Goal: Information Seeking & Learning: Learn about a topic

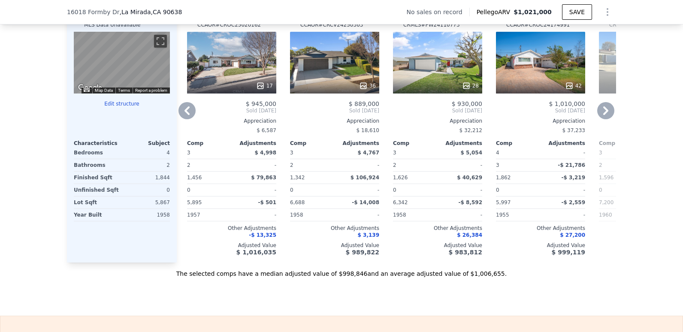
scroll to position [815, 0]
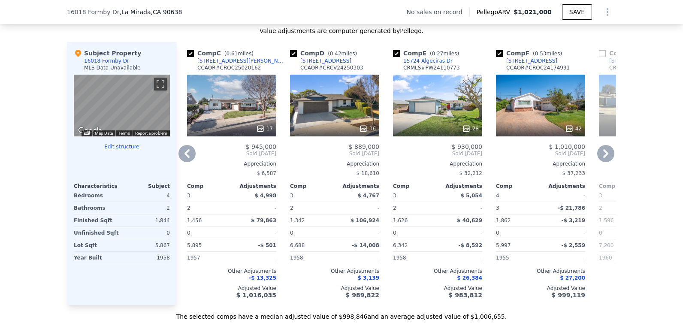
click at [184, 162] on icon at bounding box center [186, 153] width 17 height 17
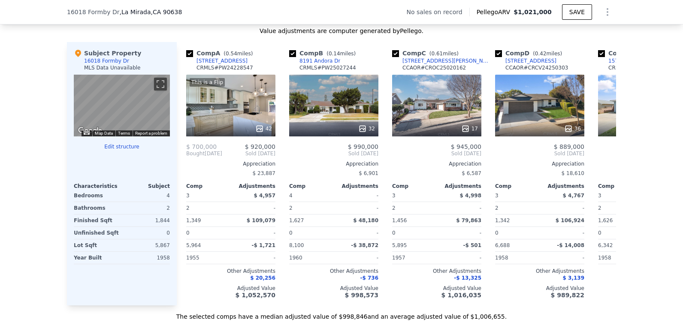
scroll to position [0, 0]
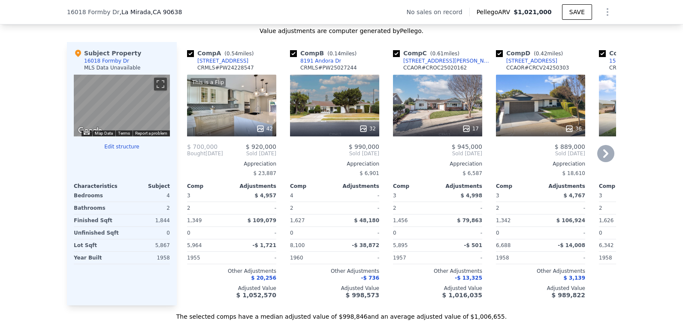
click at [450, 116] on div "17" at bounding box center [437, 106] width 89 height 62
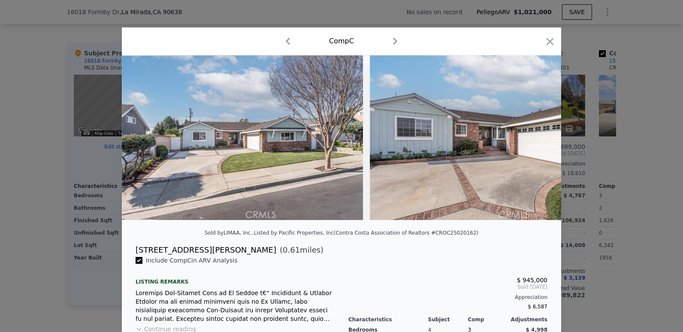
click at [534, 141] on img at bounding box center [493, 137] width 247 height 165
click at [305, 161] on img at bounding box center [242, 137] width 241 height 165
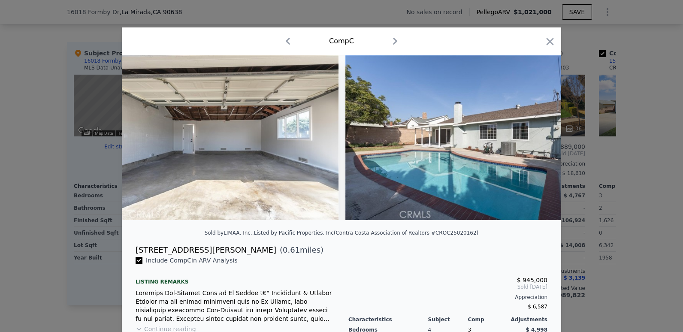
scroll to position [0, 3862]
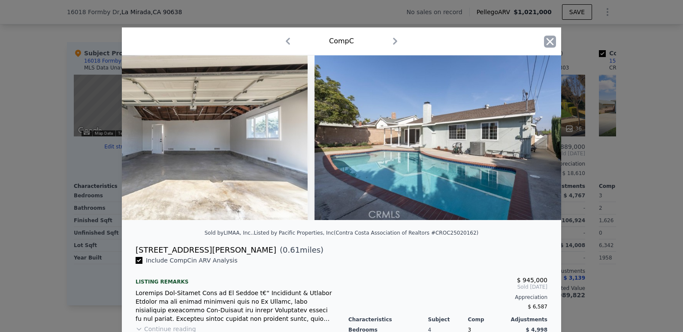
click at [544, 45] on icon "button" at bounding box center [550, 42] width 12 height 12
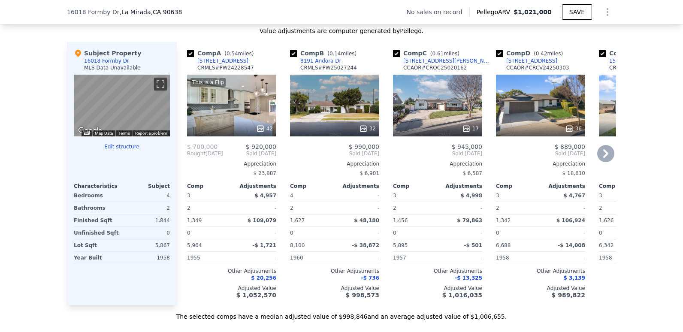
click at [543, 124] on div "36" at bounding box center [540, 106] width 89 height 62
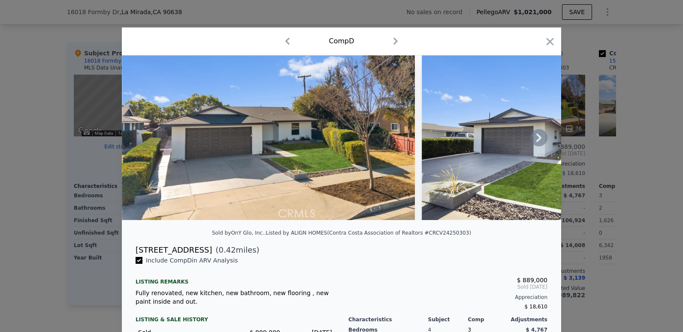
click at [533, 138] on icon at bounding box center [538, 137] width 17 height 17
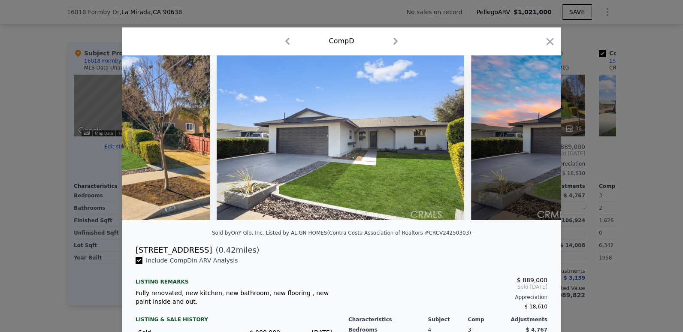
scroll to position [0, 206]
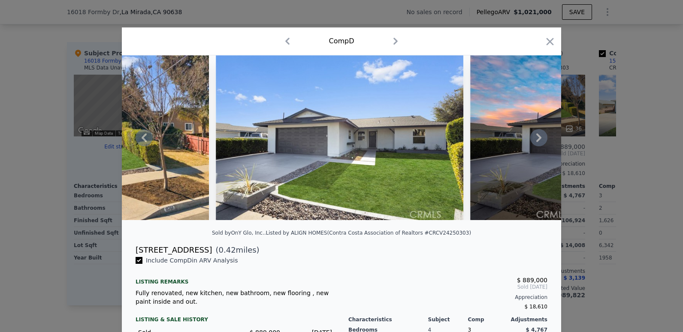
click at [533, 138] on icon at bounding box center [538, 137] width 17 height 17
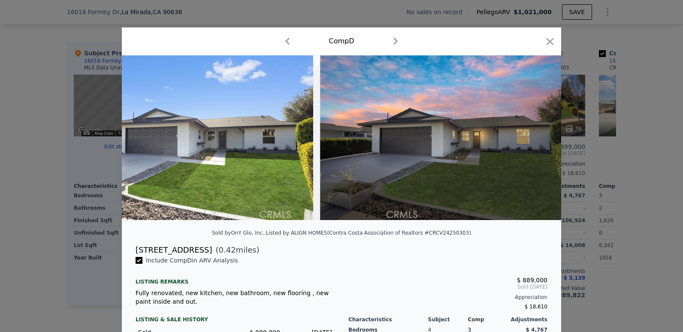
scroll to position [0, 412]
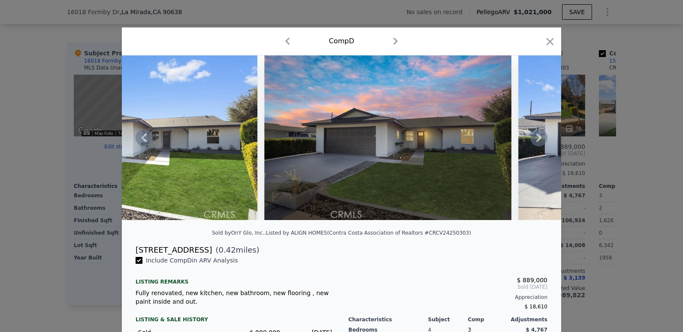
click at [533, 138] on icon at bounding box center [538, 137] width 17 height 17
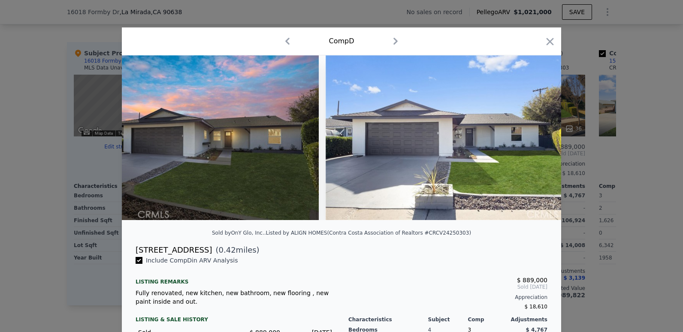
scroll to position [0, 618]
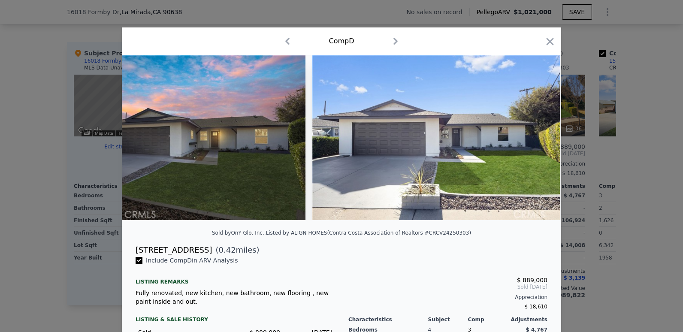
click at [533, 138] on div at bounding box center [341, 137] width 439 height 165
click at [533, 138] on icon at bounding box center [538, 137] width 17 height 17
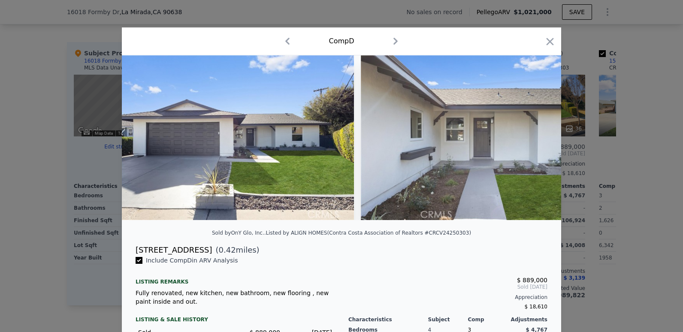
click at [533, 138] on img at bounding box center [484, 137] width 247 height 165
click at [533, 138] on icon at bounding box center [538, 137] width 17 height 17
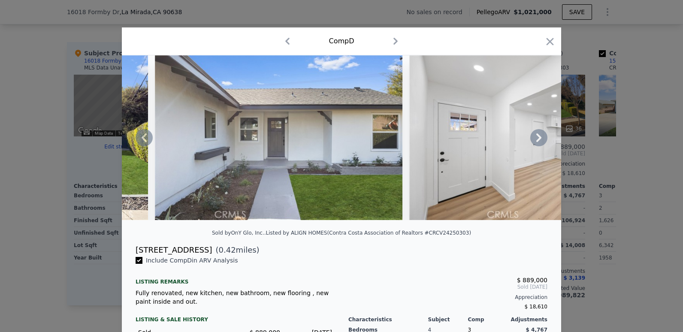
click at [533, 138] on icon at bounding box center [538, 137] width 17 height 17
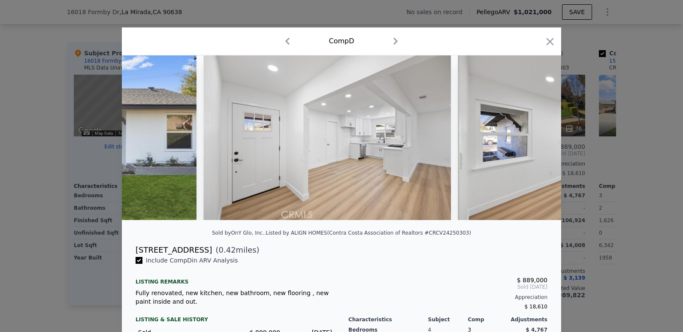
click at [533, 138] on div at bounding box center [341, 137] width 439 height 165
click at [533, 138] on icon at bounding box center [538, 137] width 17 height 17
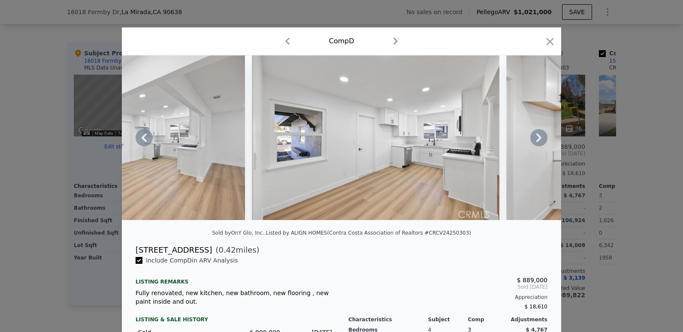
click at [538, 143] on icon at bounding box center [538, 137] width 17 height 17
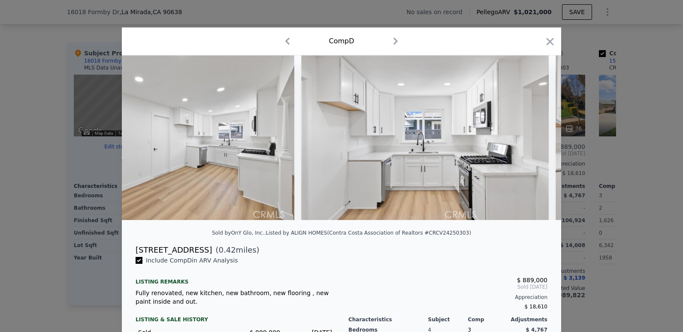
scroll to position [0, 1647]
click at [538, 143] on icon at bounding box center [538, 137] width 17 height 17
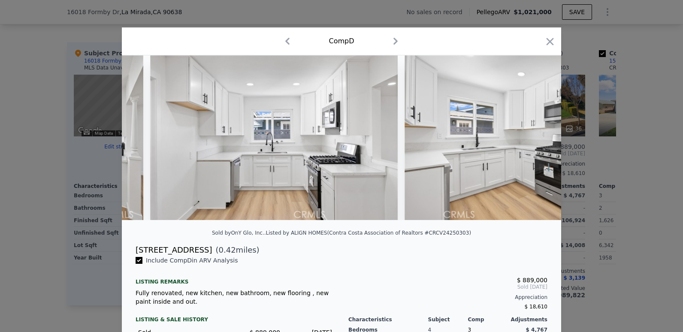
scroll to position [0, 1853]
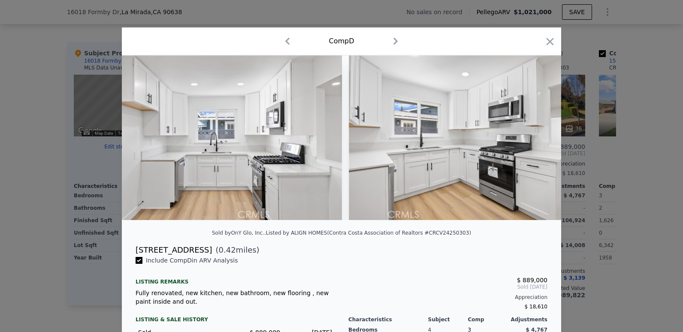
click at [538, 143] on div at bounding box center [341, 137] width 439 height 165
click at [538, 143] on icon at bounding box center [538, 137] width 17 height 17
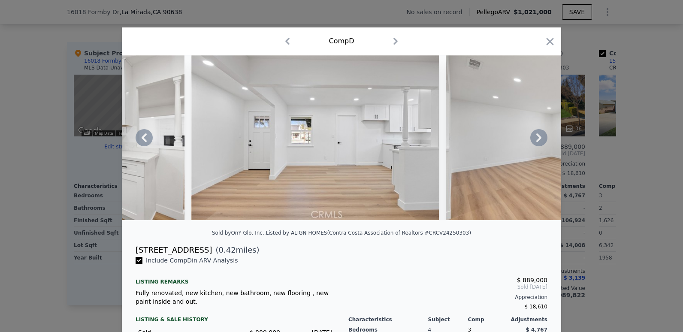
click at [538, 143] on icon at bounding box center [538, 137] width 17 height 17
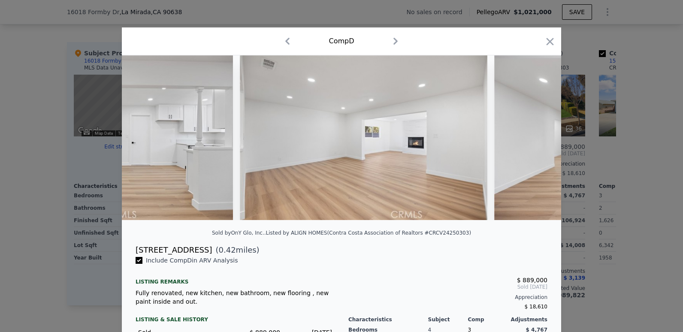
click at [538, 143] on div at bounding box center [341, 137] width 439 height 165
click at [538, 143] on icon at bounding box center [538, 137] width 17 height 17
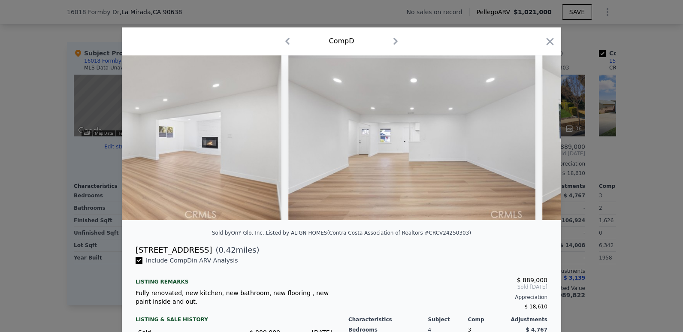
click at [538, 143] on div at bounding box center [341, 137] width 439 height 165
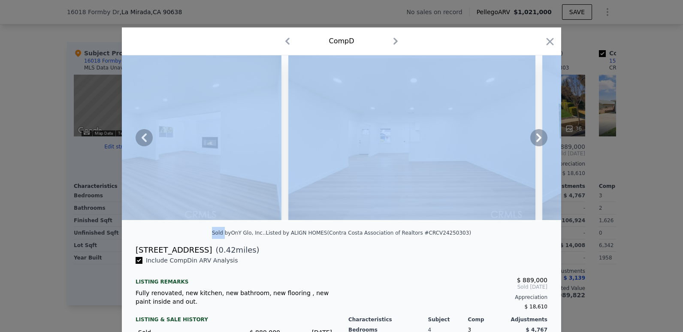
click at [538, 143] on icon at bounding box center [538, 137] width 17 height 17
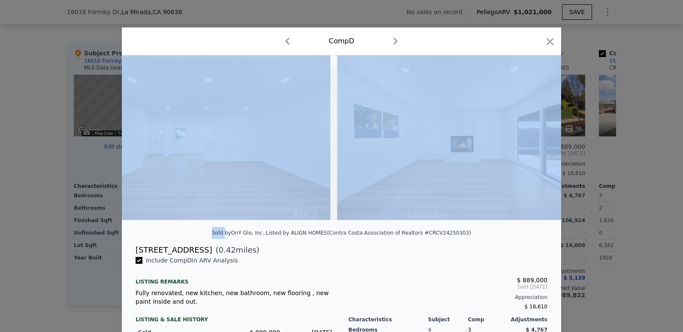
scroll to position [0, 2882]
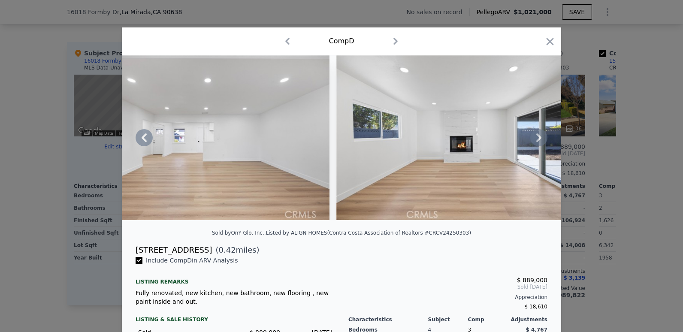
click at [475, 244] on div "Sold by [PERSON_NAME], Inc. . Listed by ALIGN HOMES (Contra Costa Association o…" at bounding box center [341, 235] width 439 height 17
click at [537, 143] on icon at bounding box center [538, 137] width 17 height 17
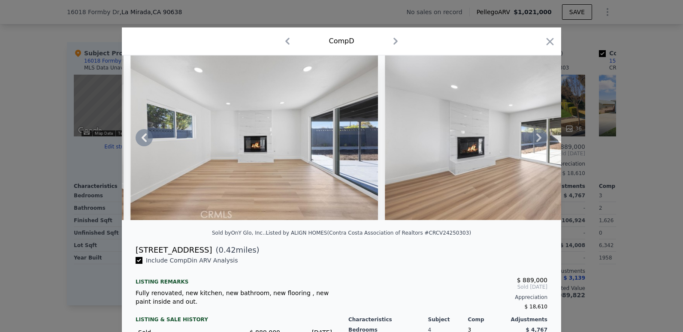
click at [537, 143] on icon at bounding box center [538, 137] width 17 height 17
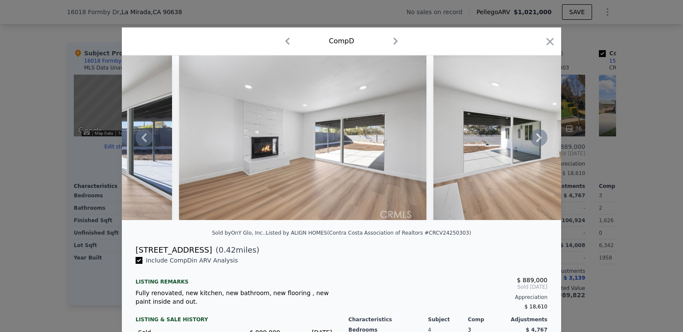
click at [537, 143] on icon at bounding box center [538, 137] width 17 height 17
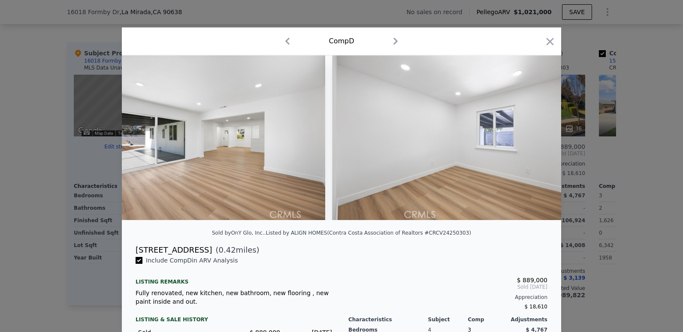
scroll to position [0, 3706]
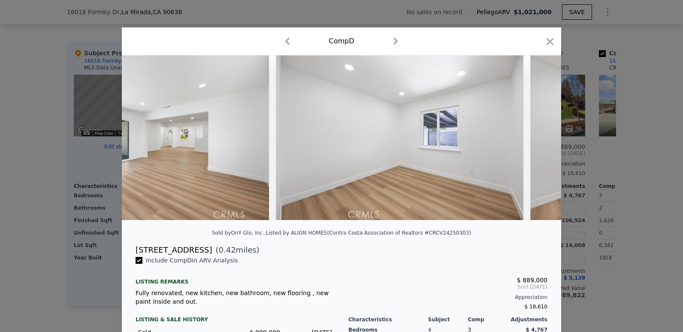
click at [537, 143] on div at bounding box center [341, 137] width 439 height 165
click at [537, 143] on icon at bounding box center [538, 137] width 17 height 17
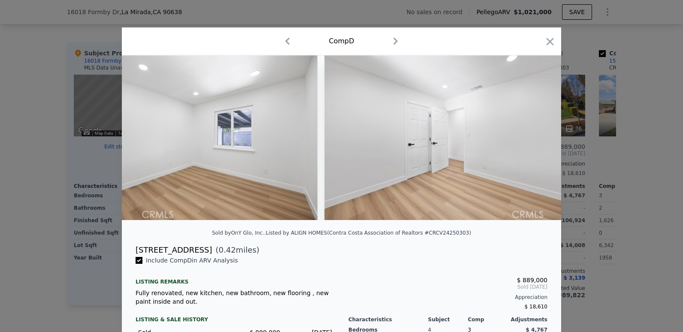
click at [537, 143] on img at bounding box center [447, 137] width 247 height 165
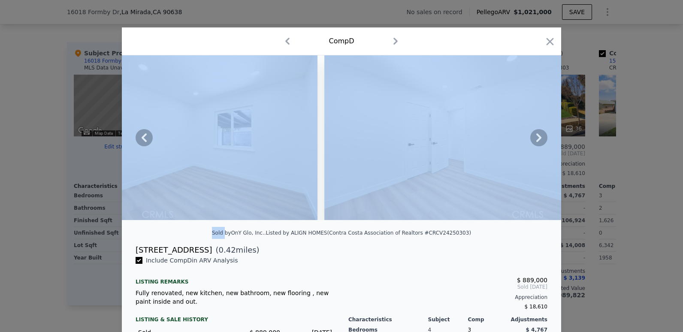
click at [537, 143] on icon at bounding box center [538, 137] width 17 height 17
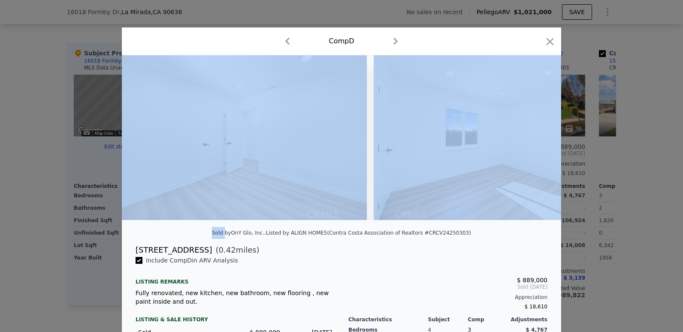
scroll to position [0, 4118]
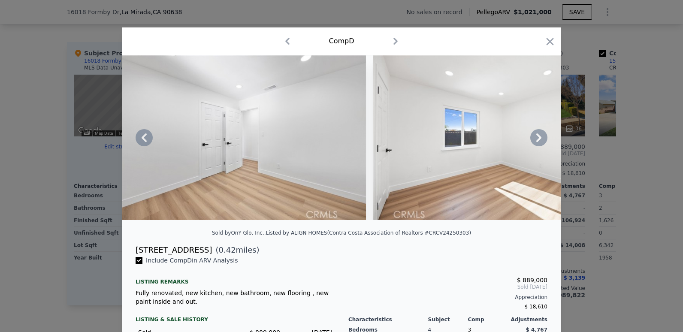
click at [465, 244] on div "Sold by [PERSON_NAME], Inc. . Listed by ALIGN HOMES (Contra Costa Association o…" at bounding box center [341, 235] width 439 height 17
click at [534, 136] on icon at bounding box center [538, 137] width 17 height 17
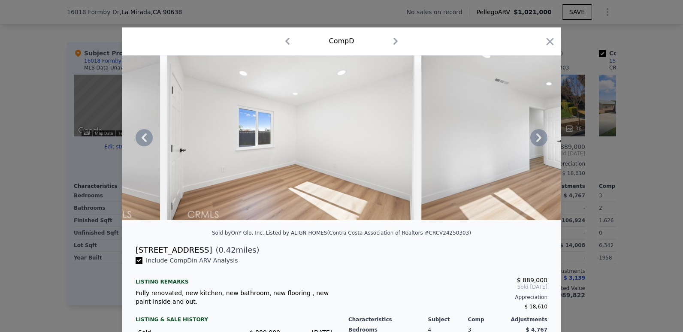
click at [535, 137] on icon at bounding box center [538, 137] width 17 height 17
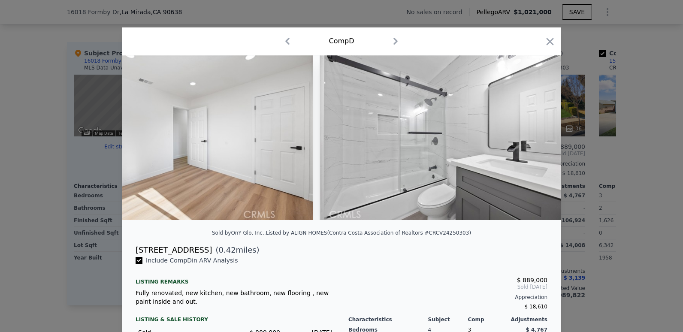
scroll to position [0, 4735]
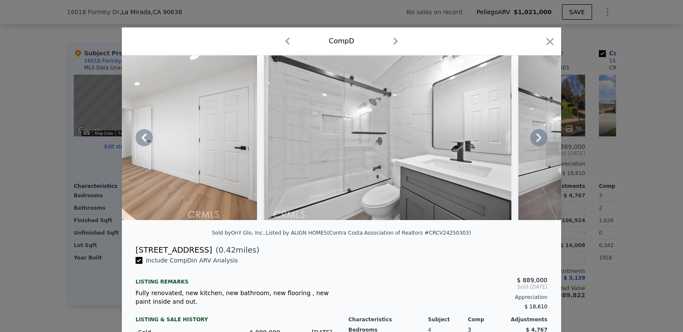
click at [535, 137] on icon at bounding box center [538, 137] width 17 height 17
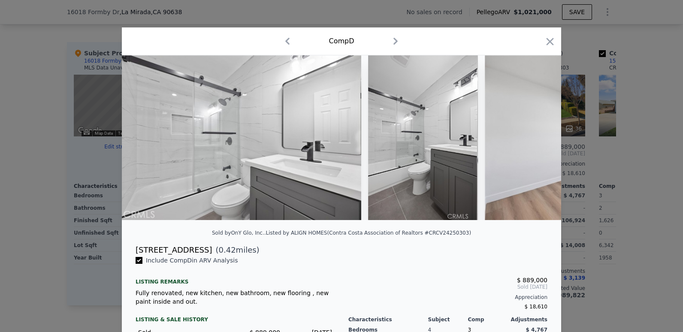
scroll to position [0, 4941]
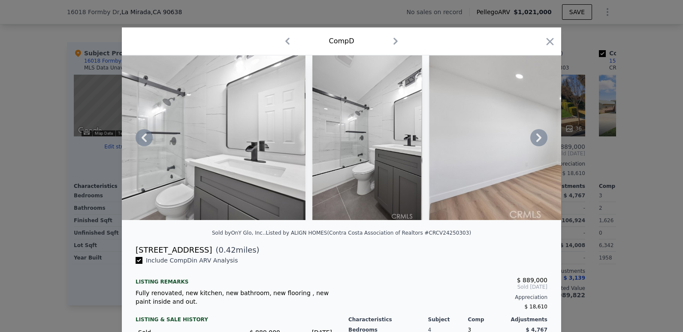
click at [535, 137] on icon at bounding box center [538, 137] width 17 height 17
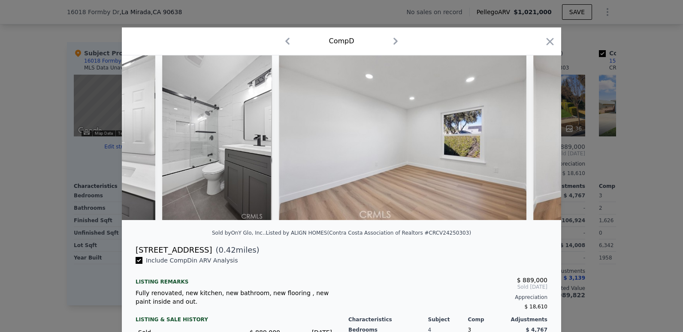
scroll to position [0, 5147]
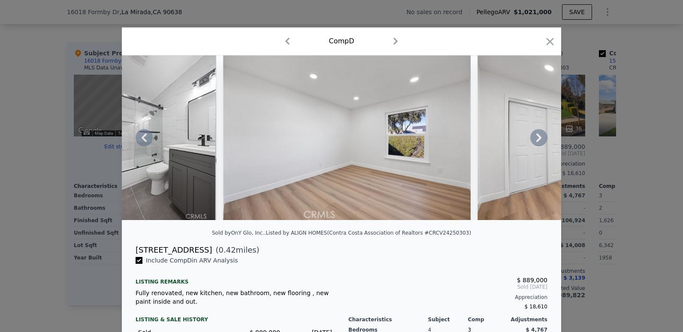
click at [535, 137] on div at bounding box center [341, 137] width 439 height 165
click at [535, 137] on icon at bounding box center [538, 137] width 17 height 17
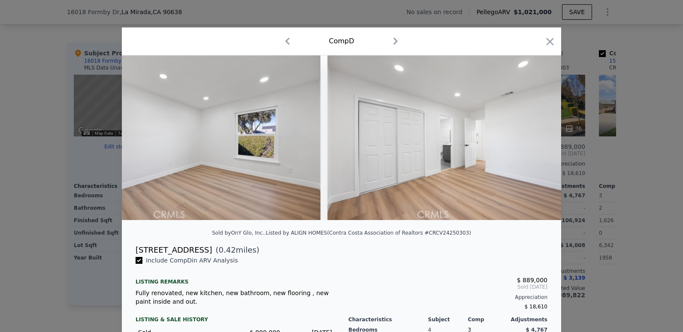
scroll to position [0, 5353]
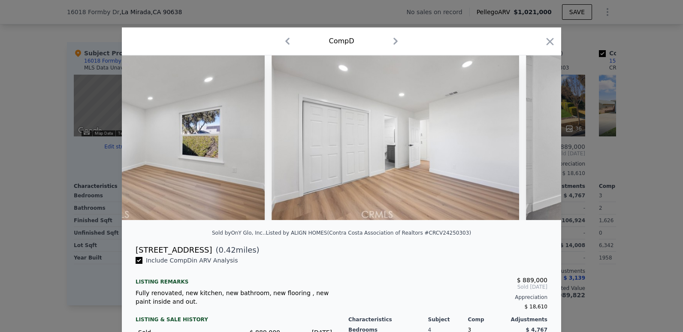
click at [535, 137] on div at bounding box center [341, 137] width 439 height 165
click at [535, 137] on icon at bounding box center [538, 137] width 17 height 17
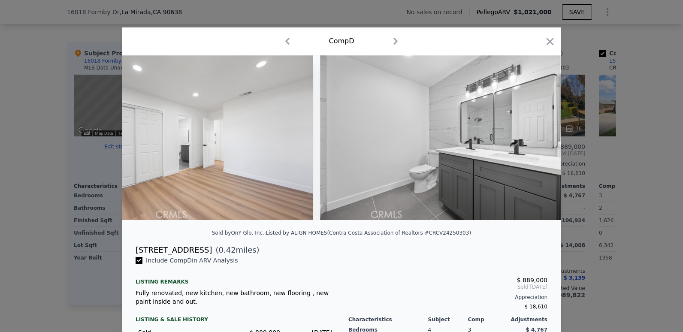
click at [535, 137] on div at bounding box center [341, 137] width 439 height 165
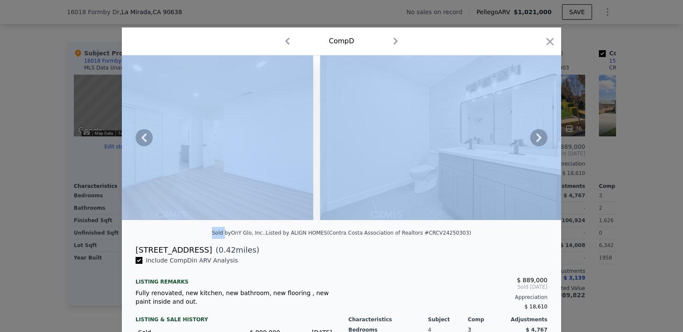
click at [535, 137] on icon at bounding box center [538, 137] width 17 height 17
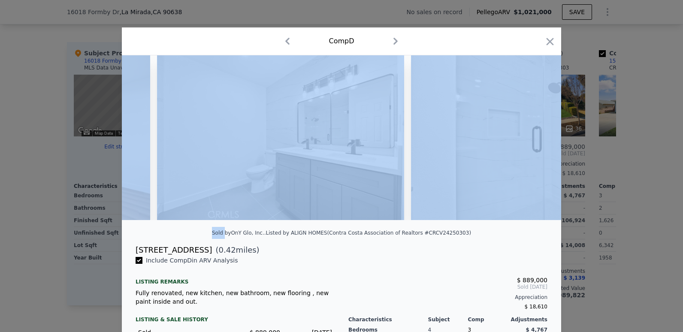
scroll to position [0, 5765]
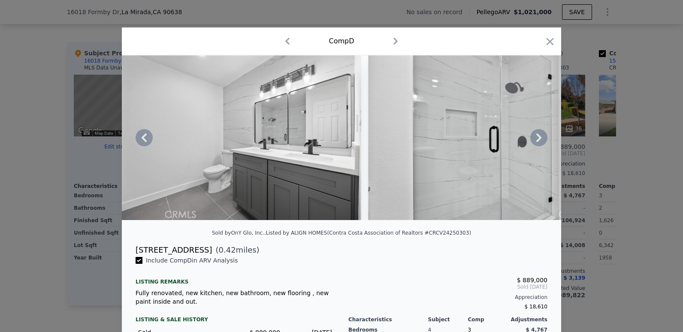
click at [479, 242] on div "Sold by [PERSON_NAME], Inc. . Listed by ALIGN HOMES (Contra Costa Association o…" at bounding box center [341, 235] width 439 height 17
click at [535, 136] on icon at bounding box center [538, 137] width 17 height 17
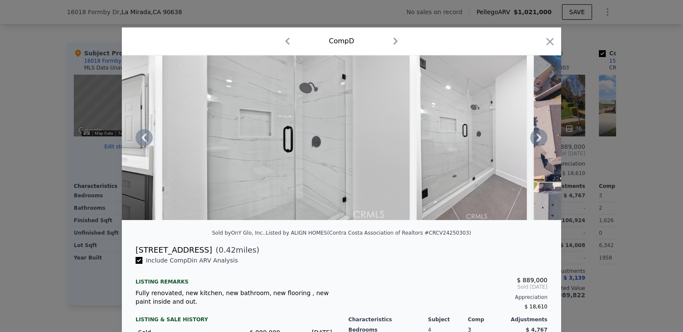
click at [535, 136] on icon at bounding box center [538, 137] width 17 height 17
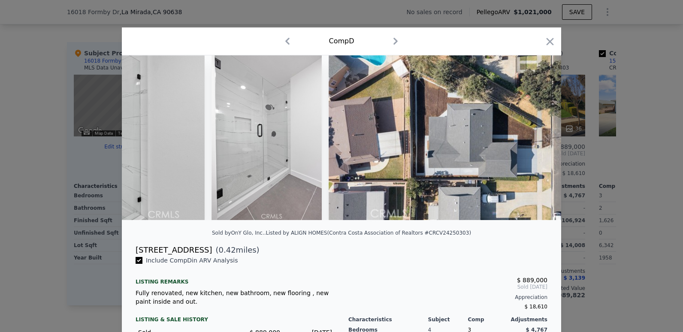
scroll to position [0, 6177]
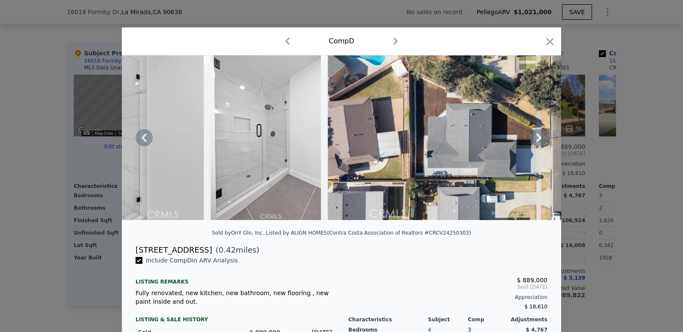
click at [535, 137] on icon at bounding box center [538, 137] width 17 height 17
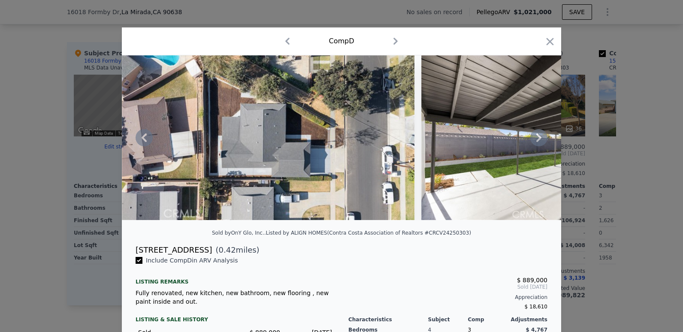
click at [536, 137] on icon at bounding box center [538, 137] width 5 height 9
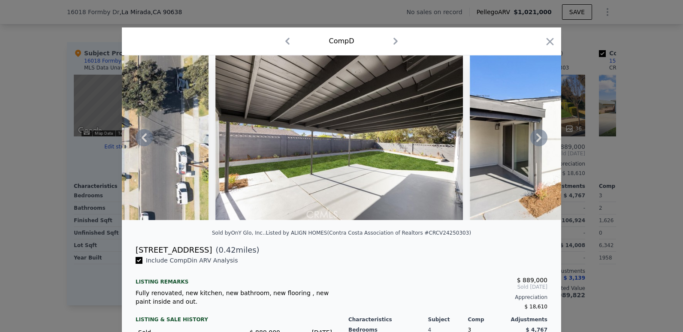
click at [536, 137] on icon at bounding box center [538, 137] width 5 height 9
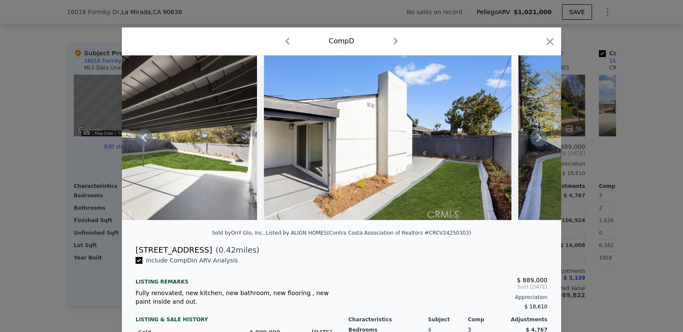
click at [536, 137] on icon at bounding box center [538, 137] width 5 height 9
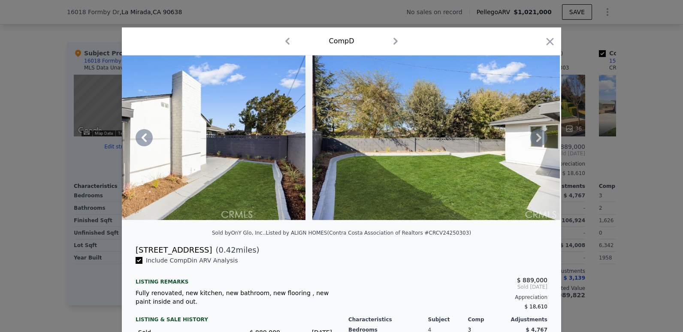
click at [536, 137] on icon at bounding box center [538, 137] width 5 height 9
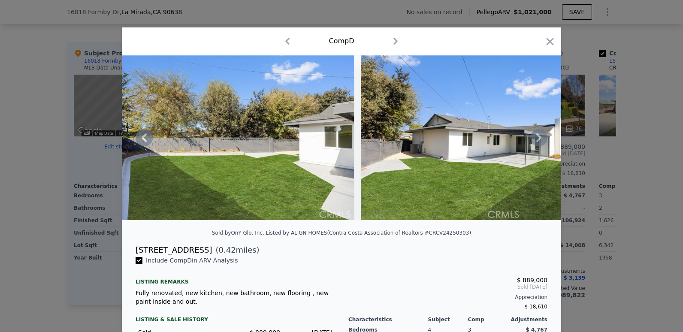
click at [536, 137] on icon at bounding box center [538, 137] width 5 height 9
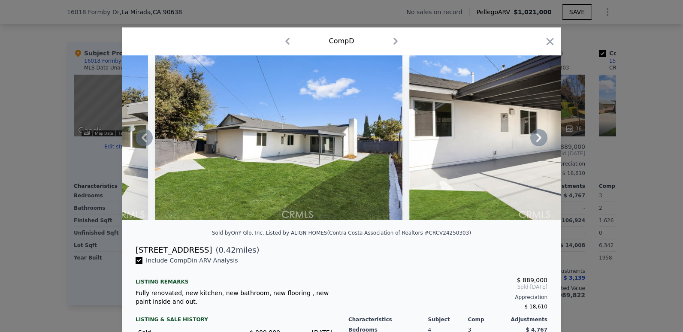
click at [536, 137] on icon at bounding box center [538, 137] width 5 height 9
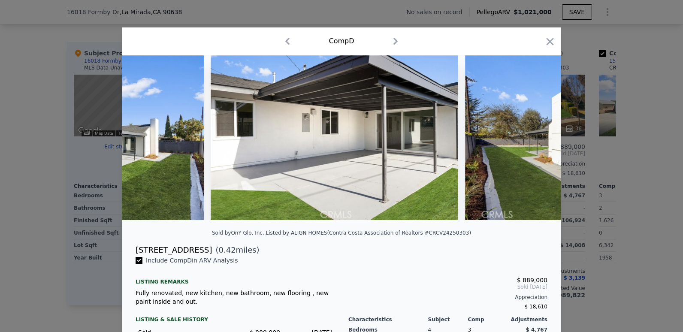
scroll to position [0, 7618]
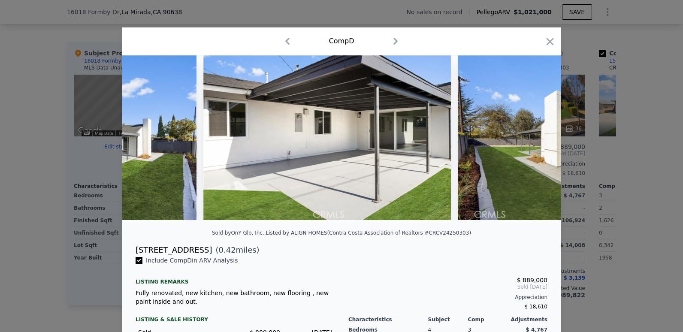
click at [534, 137] on div at bounding box center [341, 137] width 439 height 165
click at [536, 137] on icon at bounding box center [538, 137] width 5 height 9
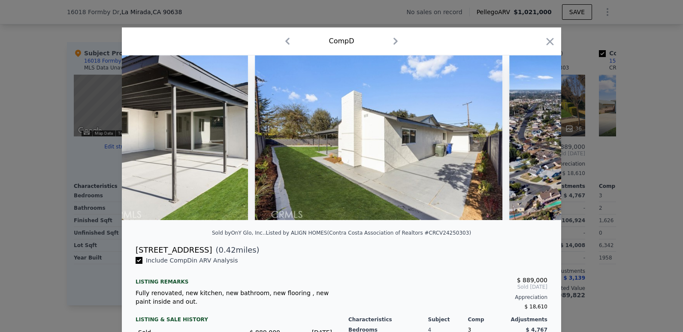
scroll to position [0, 7824]
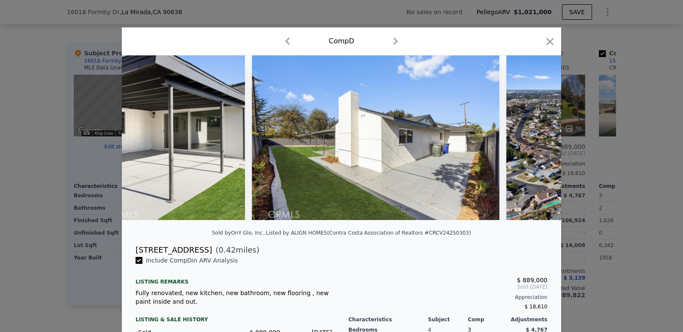
click at [534, 136] on div at bounding box center [341, 137] width 439 height 165
click at [534, 136] on icon at bounding box center [538, 137] width 17 height 17
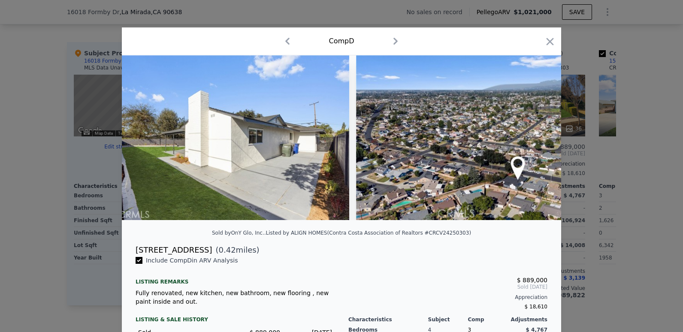
scroll to position [0, 8030]
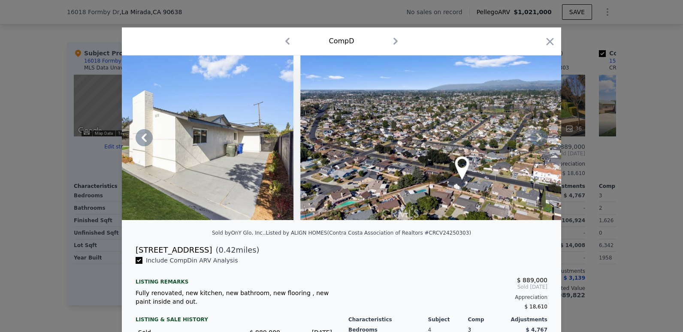
click at [534, 136] on icon at bounding box center [538, 137] width 17 height 17
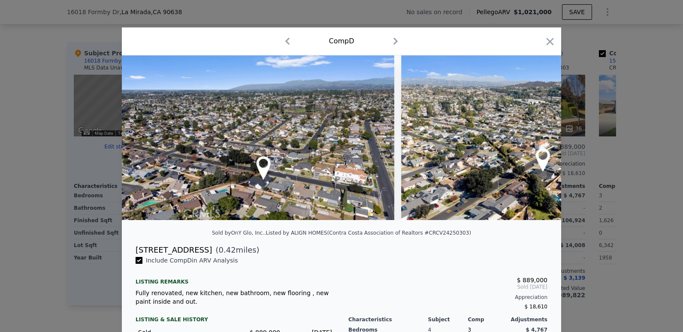
scroll to position [0, 8235]
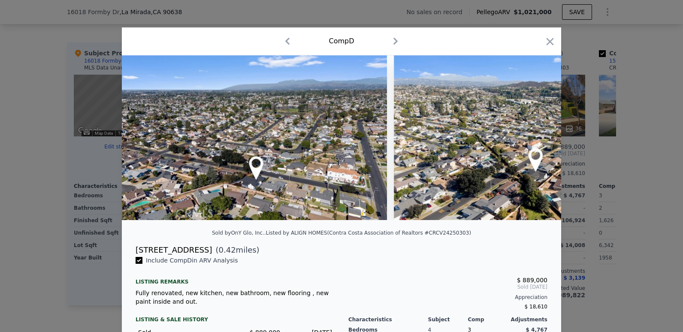
click at [534, 136] on div at bounding box center [341, 137] width 439 height 165
click at [534, 136] on icon at bounding box center [538, 137] width 17 height 17
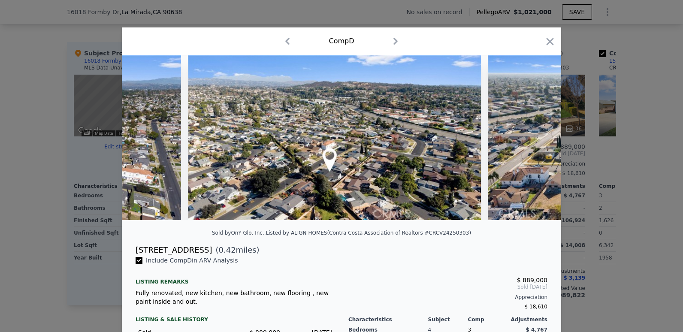
click at [534, 136] on img at bounding box center [634, 137] width 293 height 165
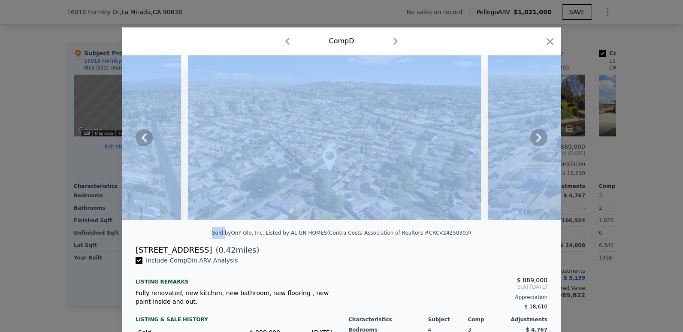
click at [534, 136] on icon at bounding box center [538, 137] width 17 height 17
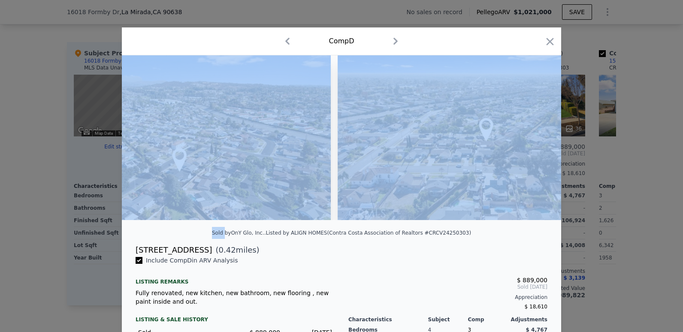
scroll to position [0, 8647]
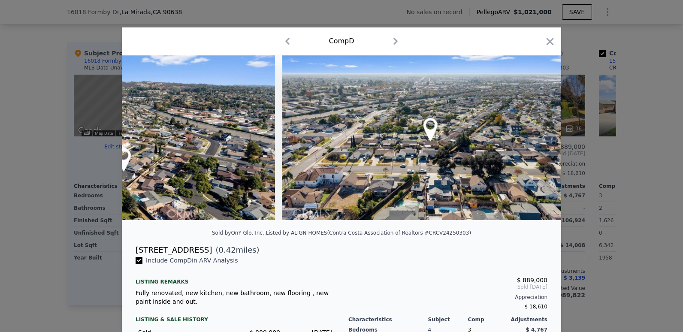
click at [471, 242] on div "Sold by [PERSON_NAME], Inc. . Listed by ALIGN HOMES (Contra Costa Association o…" at bounding box center [341, 235] width 439 height 17
click at [537, 138] on icon at bounding box center [538, 137] width 17 height 17
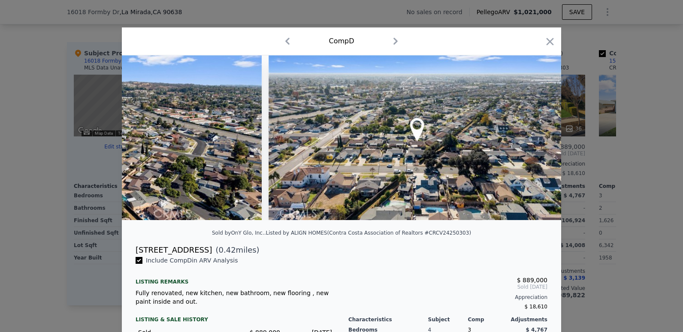
click at [537, 138] on img at bounding box center [415, 137] width 293 height 165
click at [546, 41] on icon "button" at bounding box center [549, 41] width 7 height 7
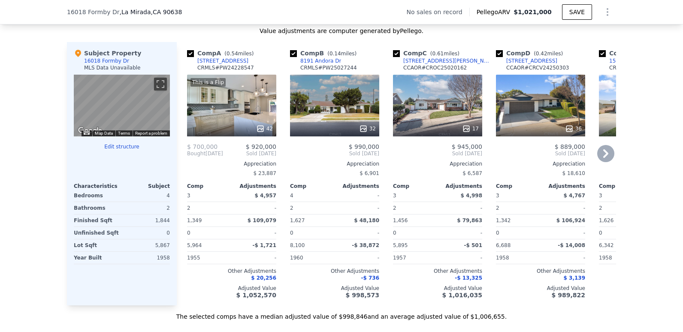
click at [608, 161] on icon at bounding box center [605, 153] width 17 height 17
